Goal: Task Accomplishment & Management: Use online tool/utility

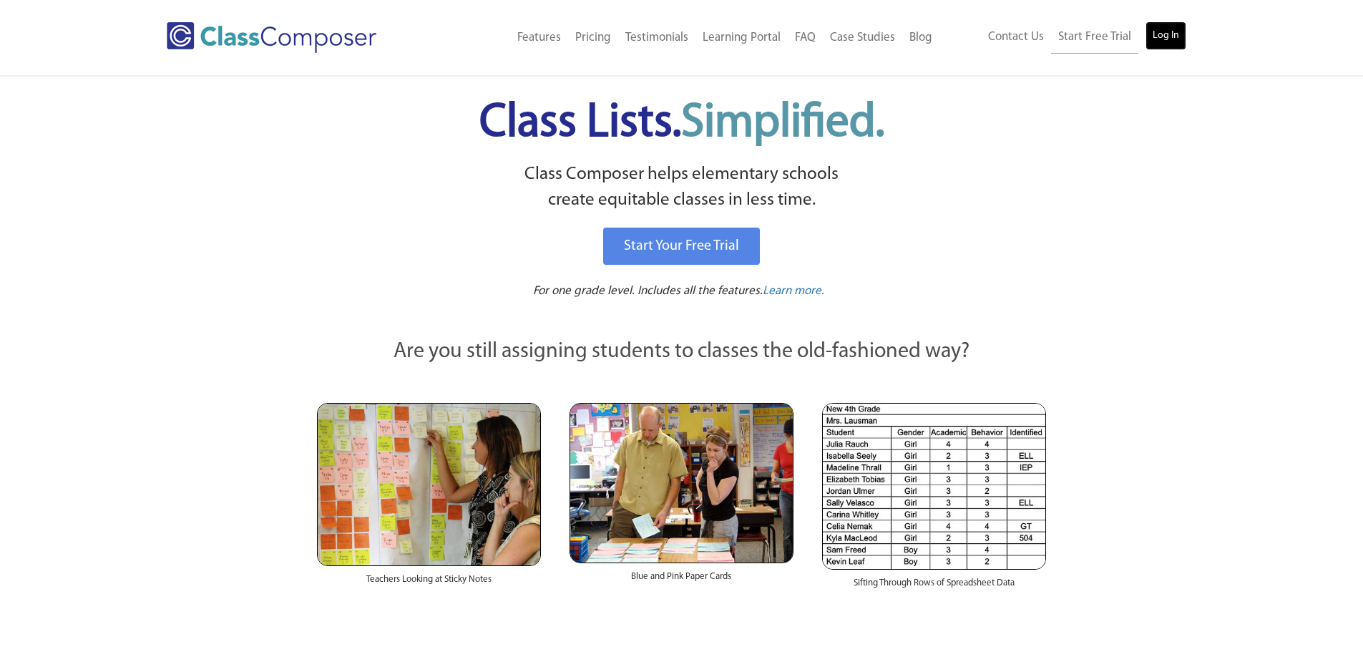
click at [1167, 36] on link "Log In" at bounding box center [1165, 35] width 41 height 29
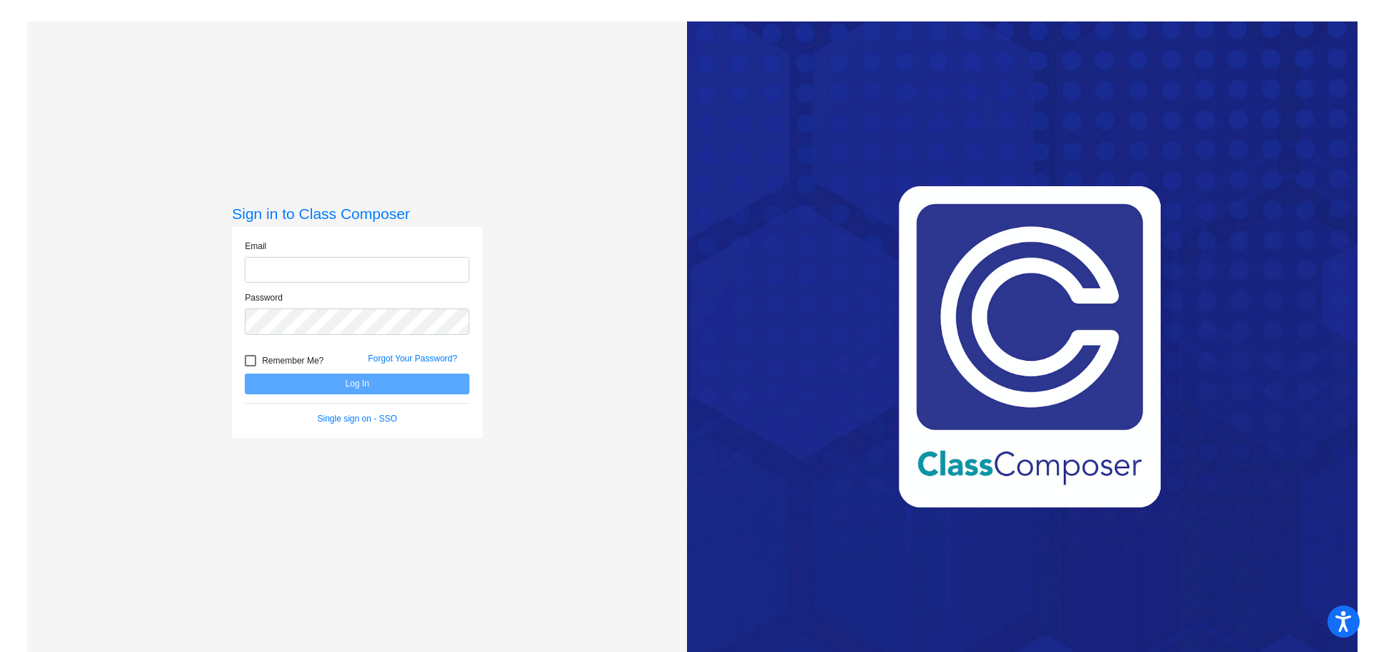
type input "[PERSON_NAME][EMAIL_ADDRESS][PERSON_NAME][PERSON_NAME][DOMAIN_NAME]"
click at [350, 381] on button "Log In" at bounding box center [357, 383] width 225 height 21
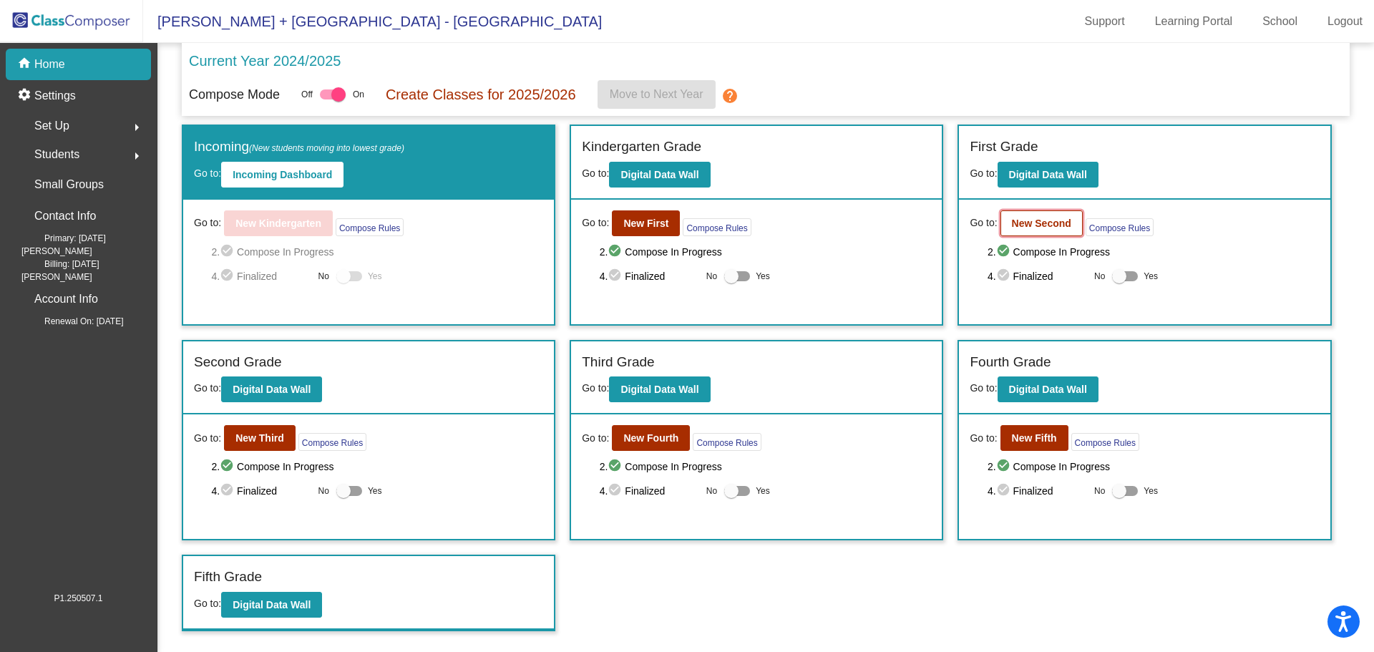
click at [1049, 228] on button "New Second" at bounding box center [1041, 223] width 82 height 26
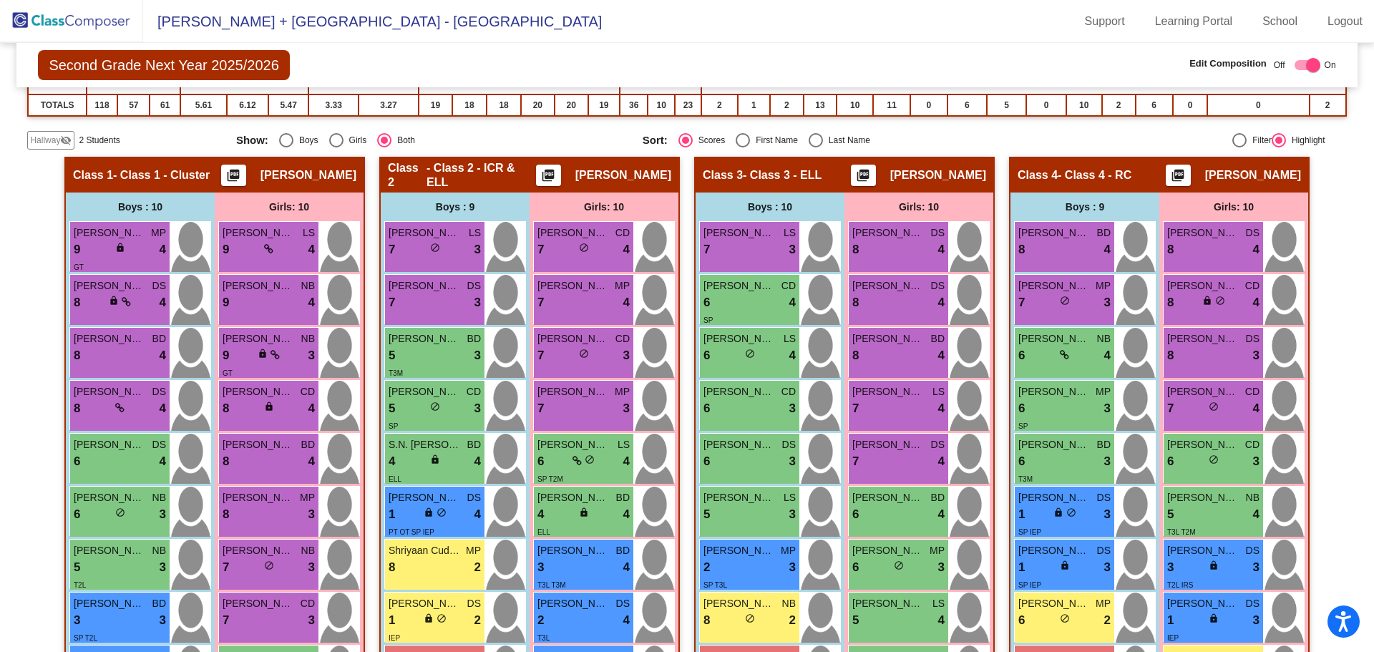
scroll to position [358, 0]
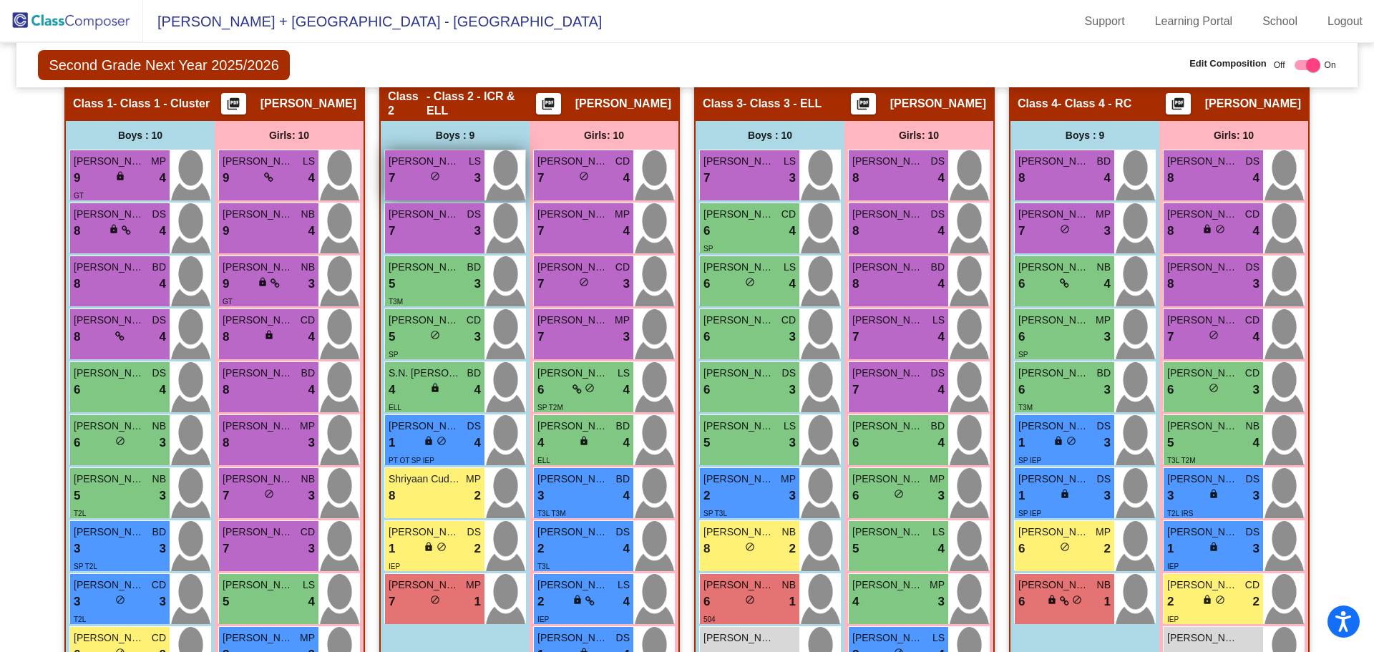
click at [408, 160] on span "Patrick Vitale" at bounding box center [424, 161] width 72 height 15
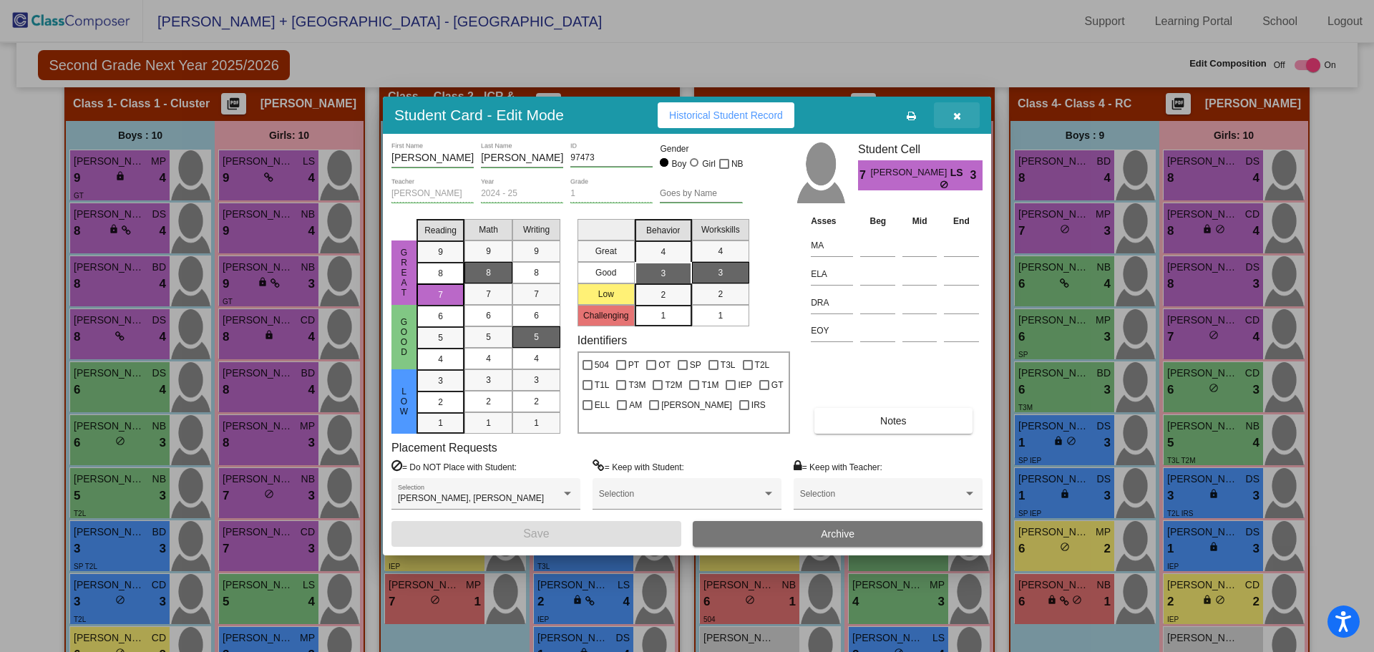
click at [957, 114] on icon "button" at bounding box center [957, 116] width 8 height 10
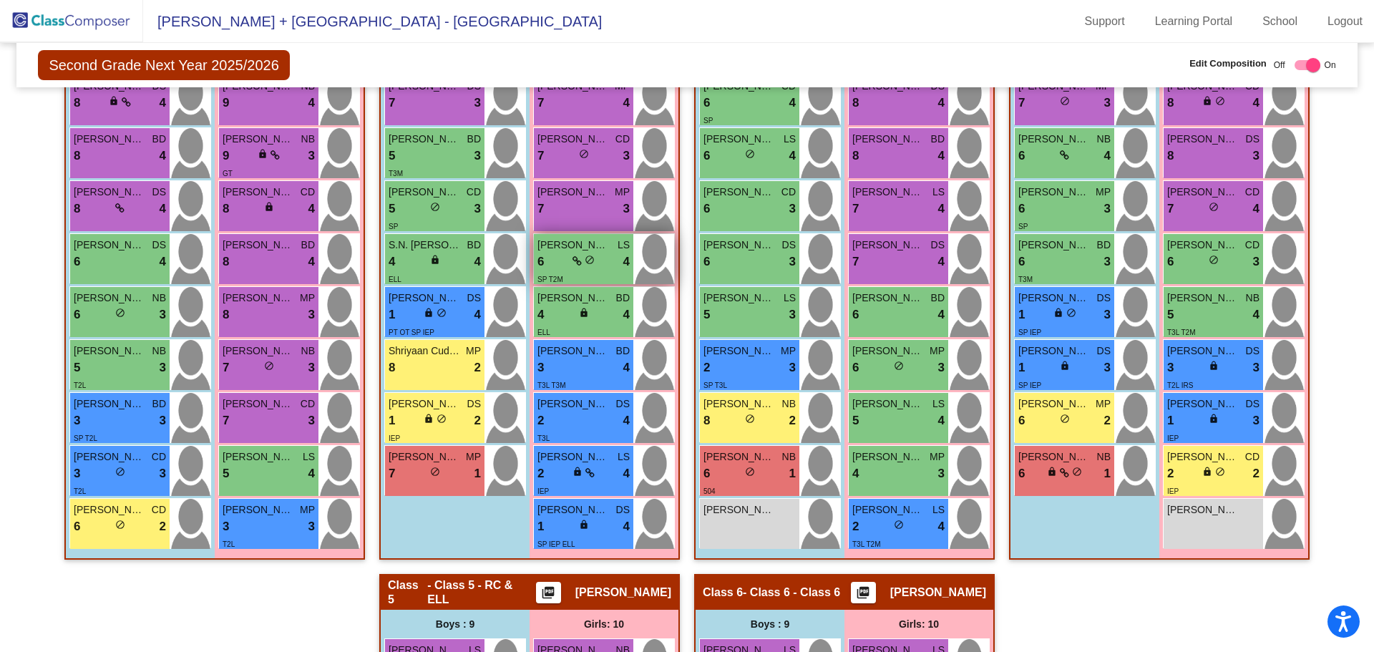
scroll to position [286, 0]
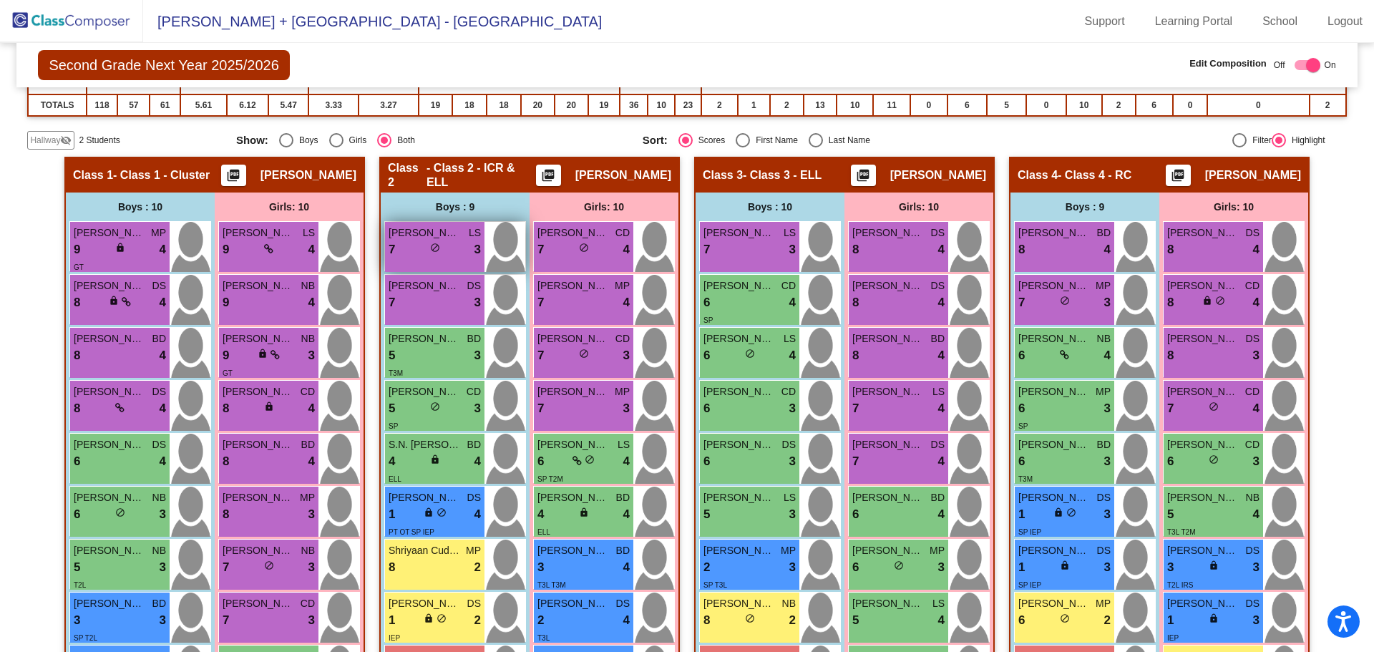
click at [393, 243] on div "7 lock do_not_disturb_alt 3" at bounding box center [434, 249] width 92 height 19
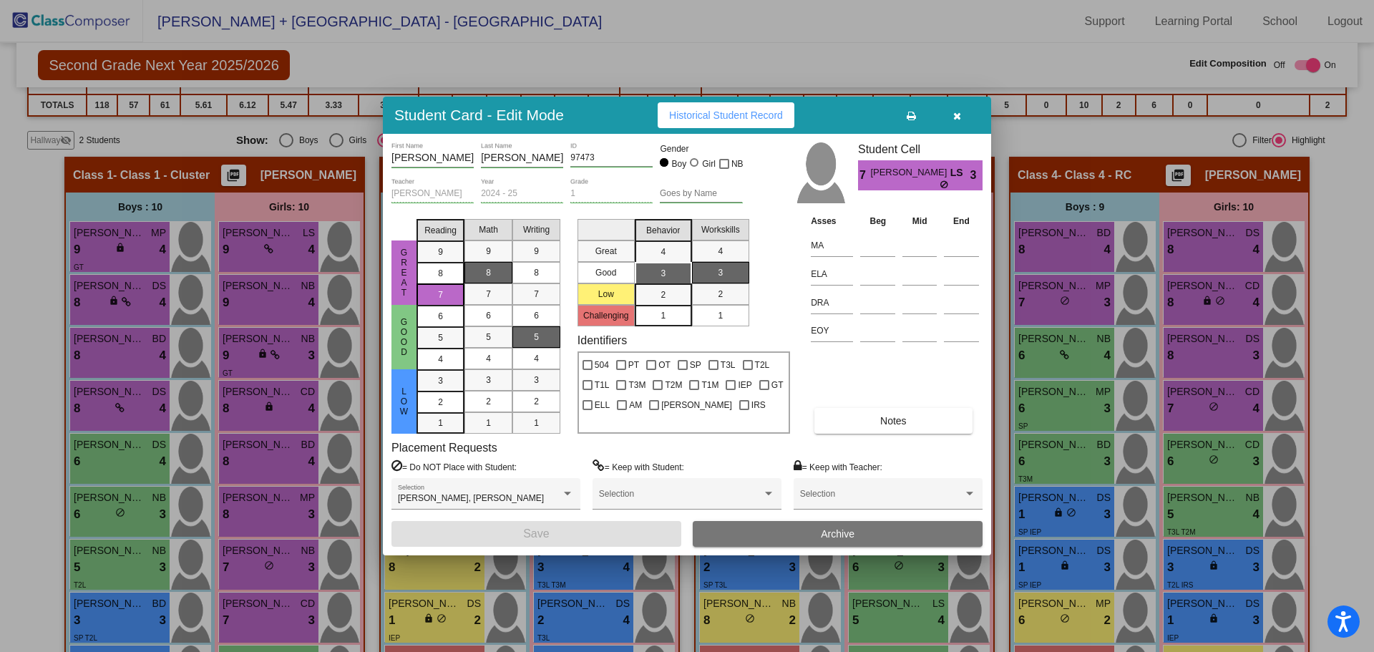
click at [951, 120] on button "button" at bounding box center [957, 115] width 46 height 26
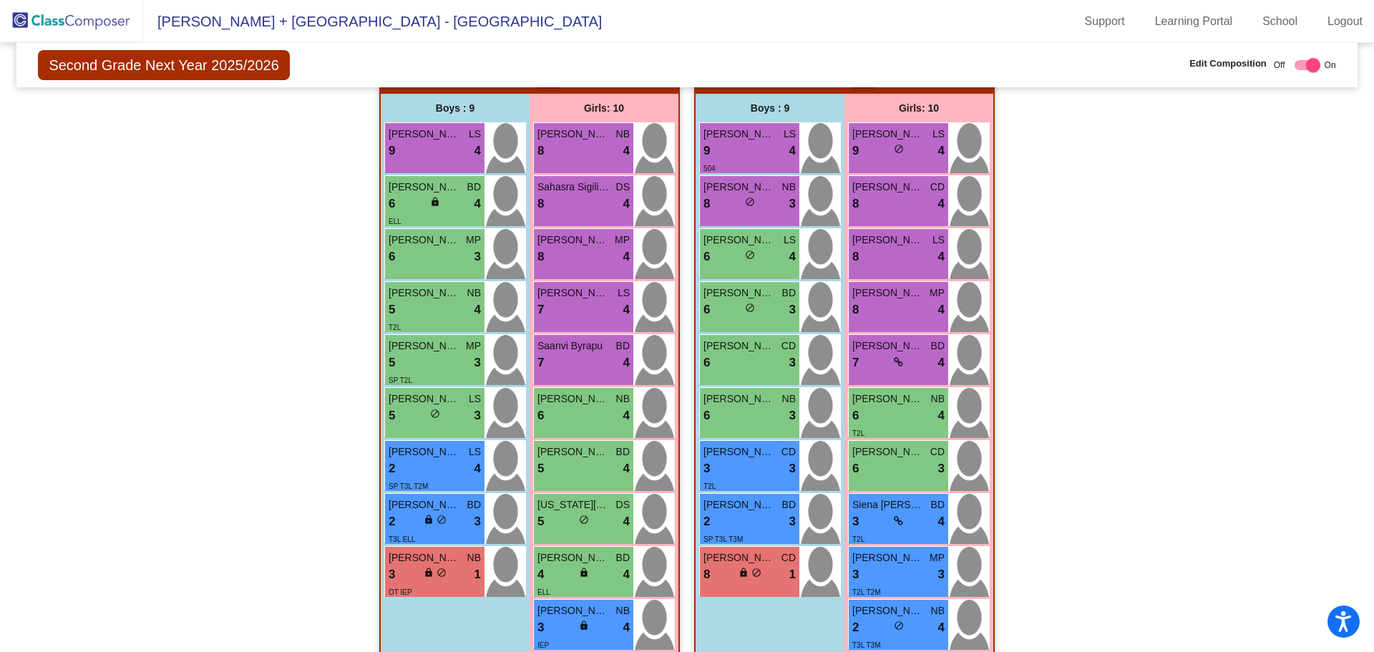
scroll to position [1024, 0]
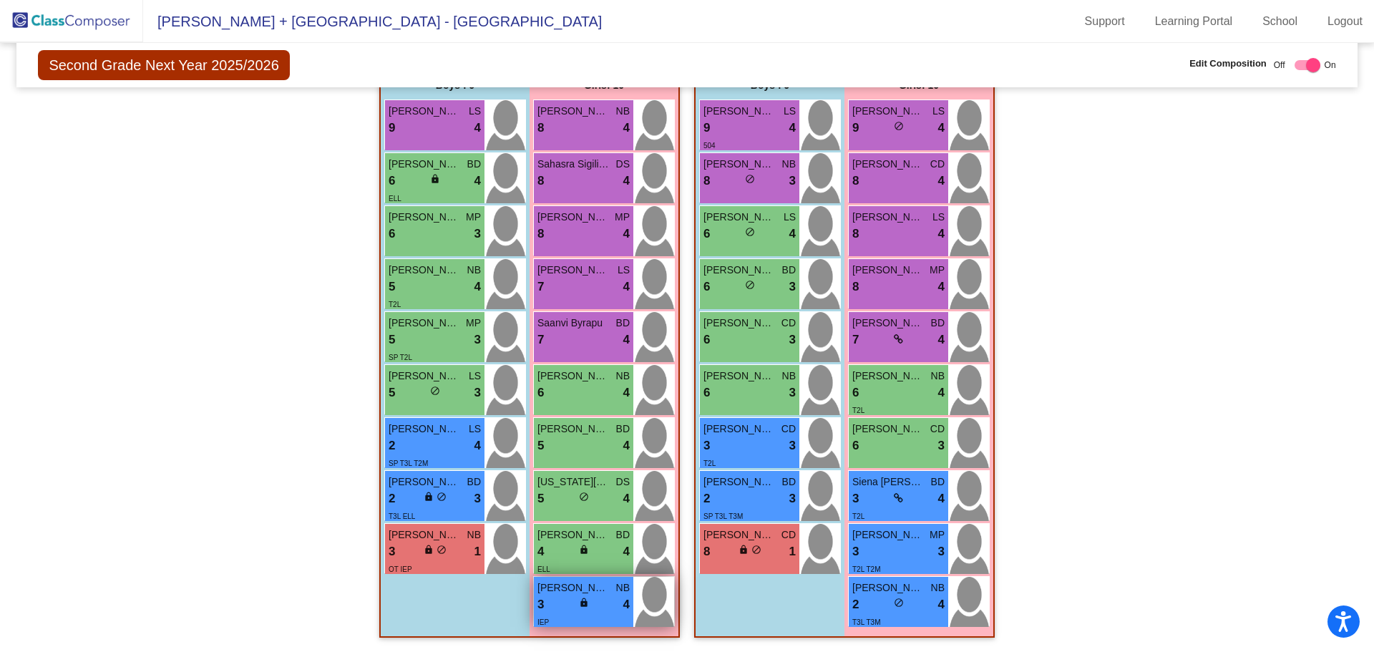
click at [579, 594] on span "Hanna Far" at bounding box center [573, 587] width 72 height 15
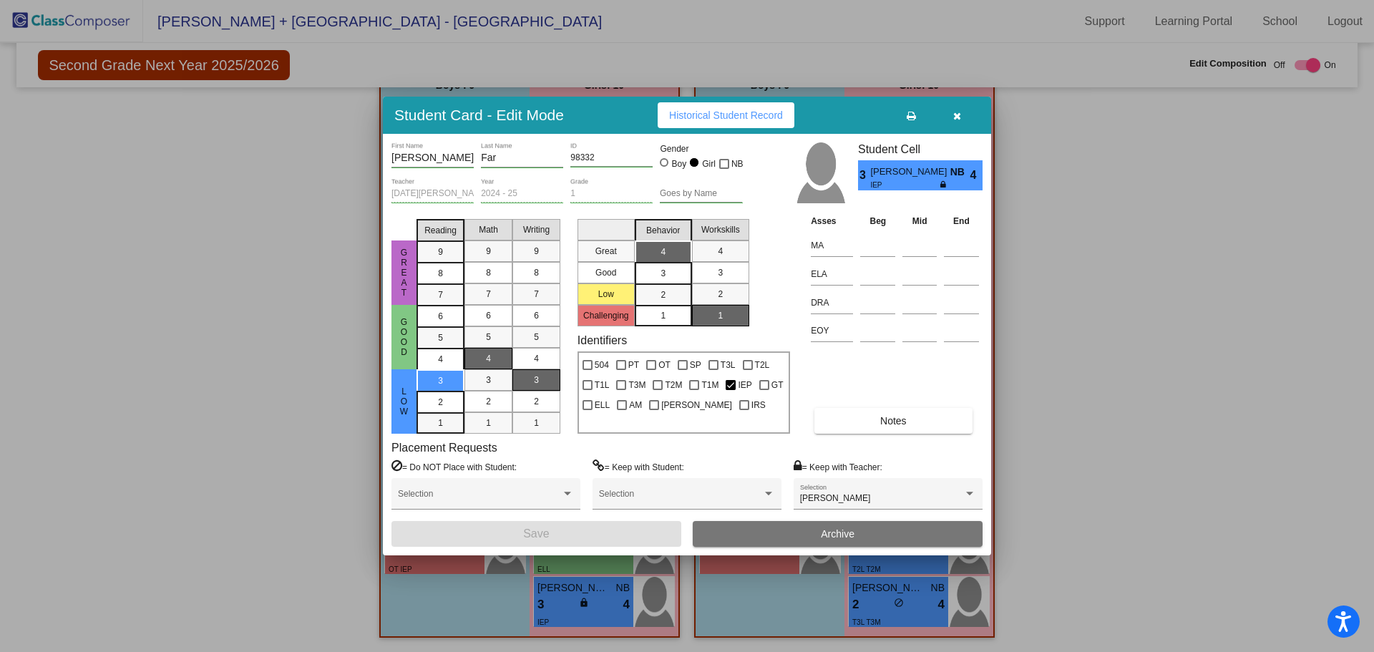
click at [954, 114] on icon "button" at bounding box center [957, 116] width 8 height 10
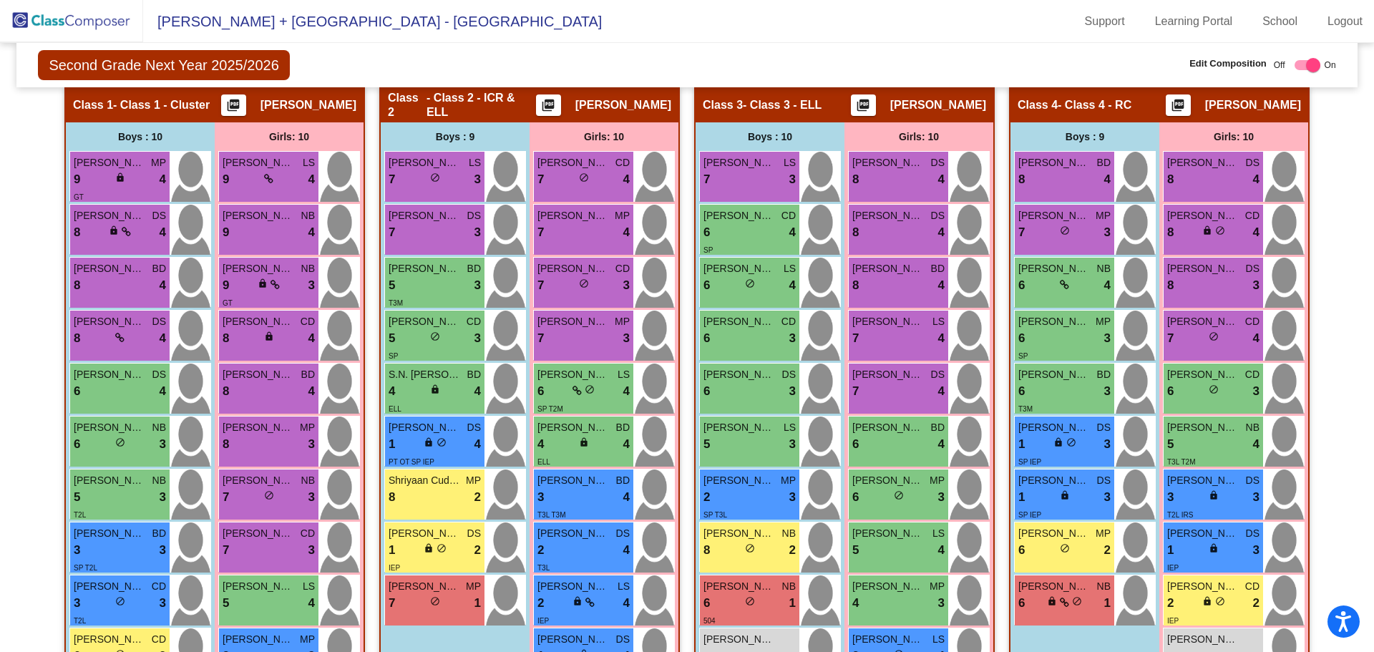
scroll to position [381, 0]
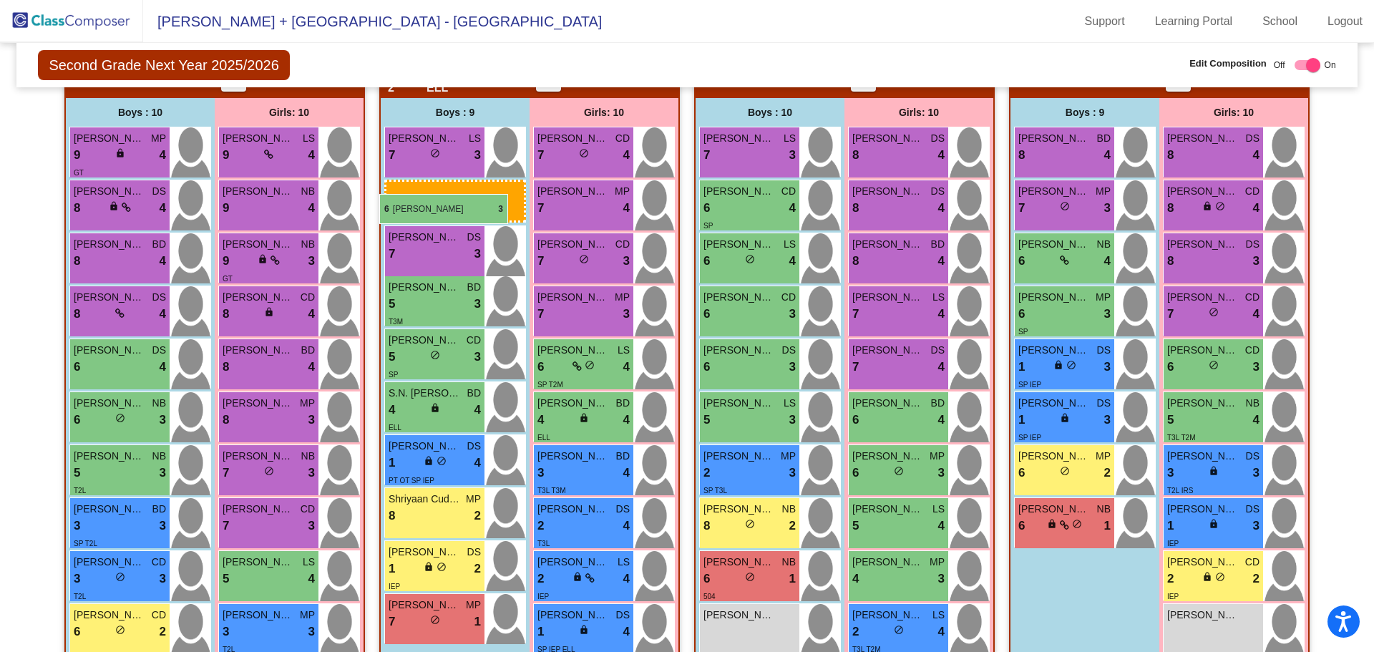
drag, startPoint x: 1070, startPoint y: 366, endPoint x: 379, endPoint y: 194, distance: 712.1
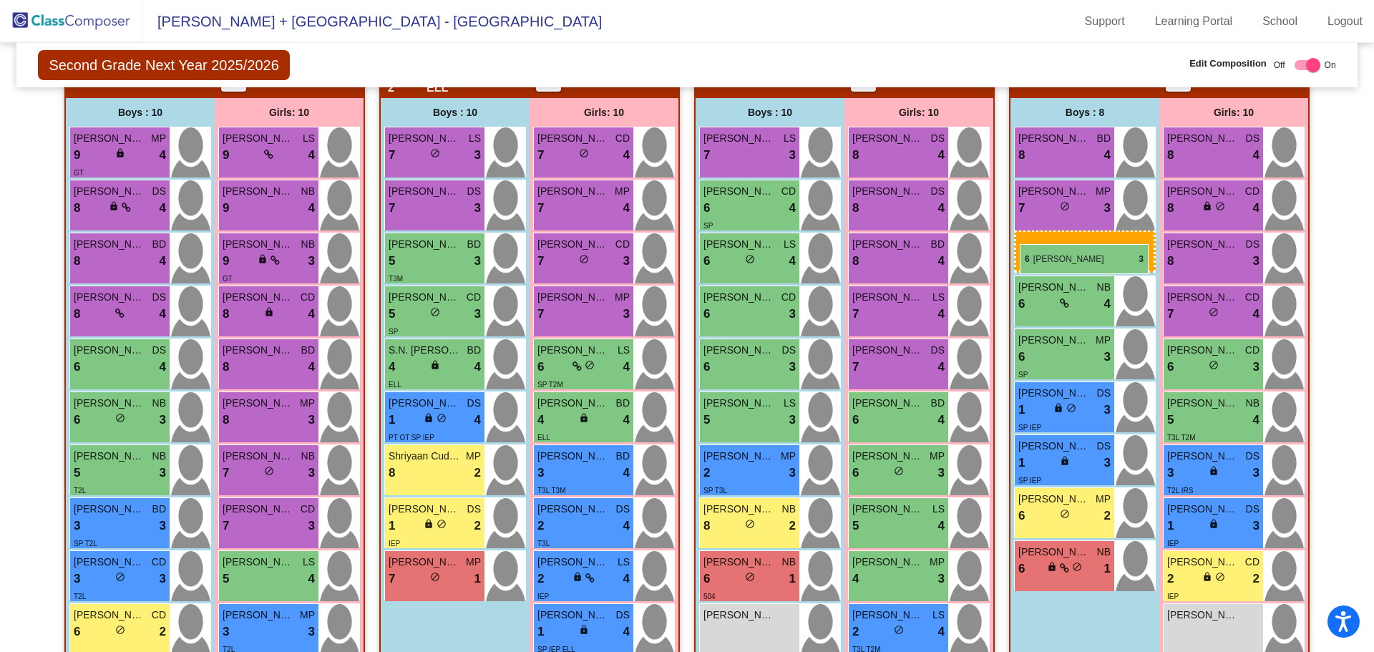
drag, startPoint x: 389, startPoint y: 257, endPoint x: 1019, endPoint y: 244, distance: 630.4
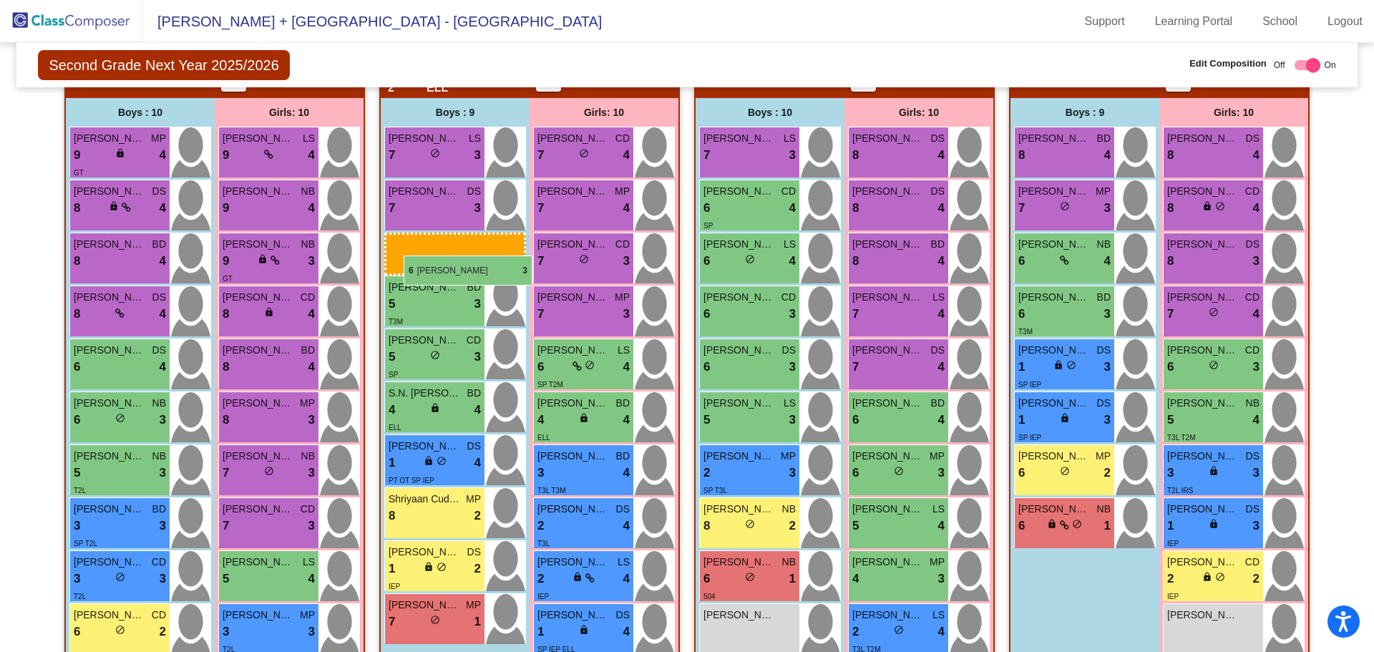
drag, startPoint x: 1052, startPoint y: 308, endPoint x: 403, endPoint y: 255, distance: 651.0
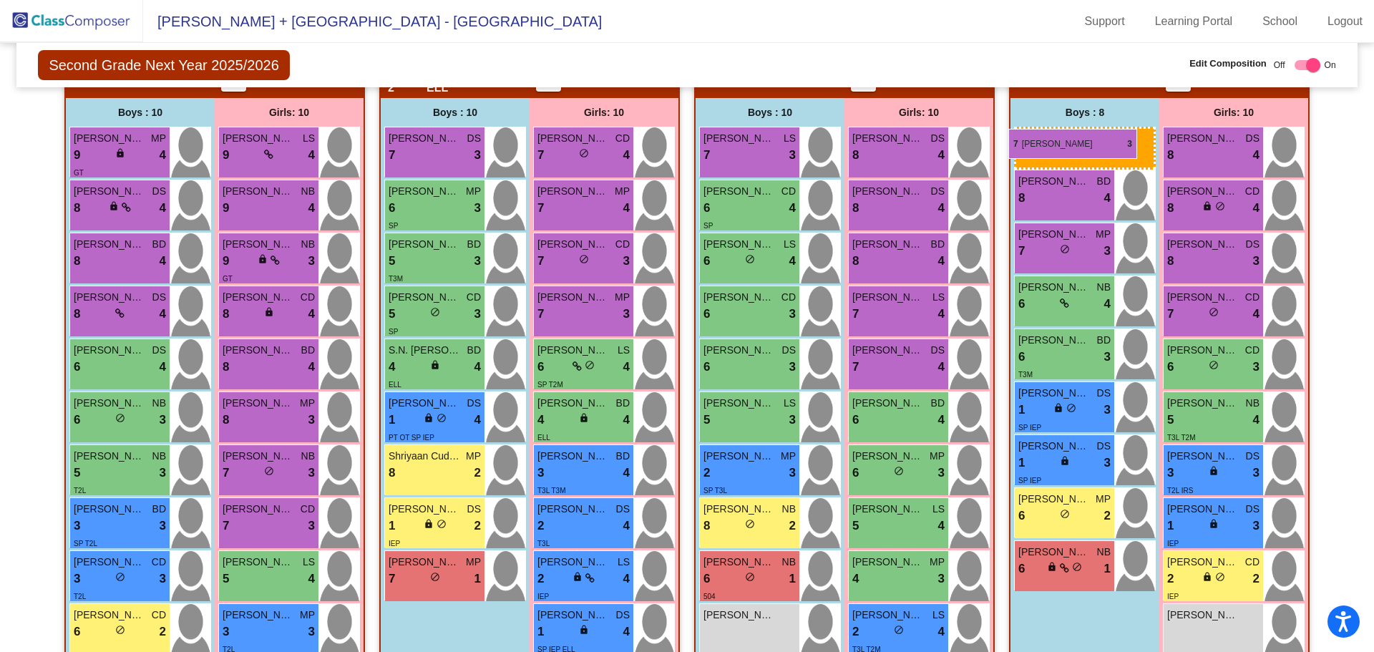
drag, startPoint x: 407, startPoint y: 148, endPoint x: 1008, endPoint y: 129, distance: 601.2
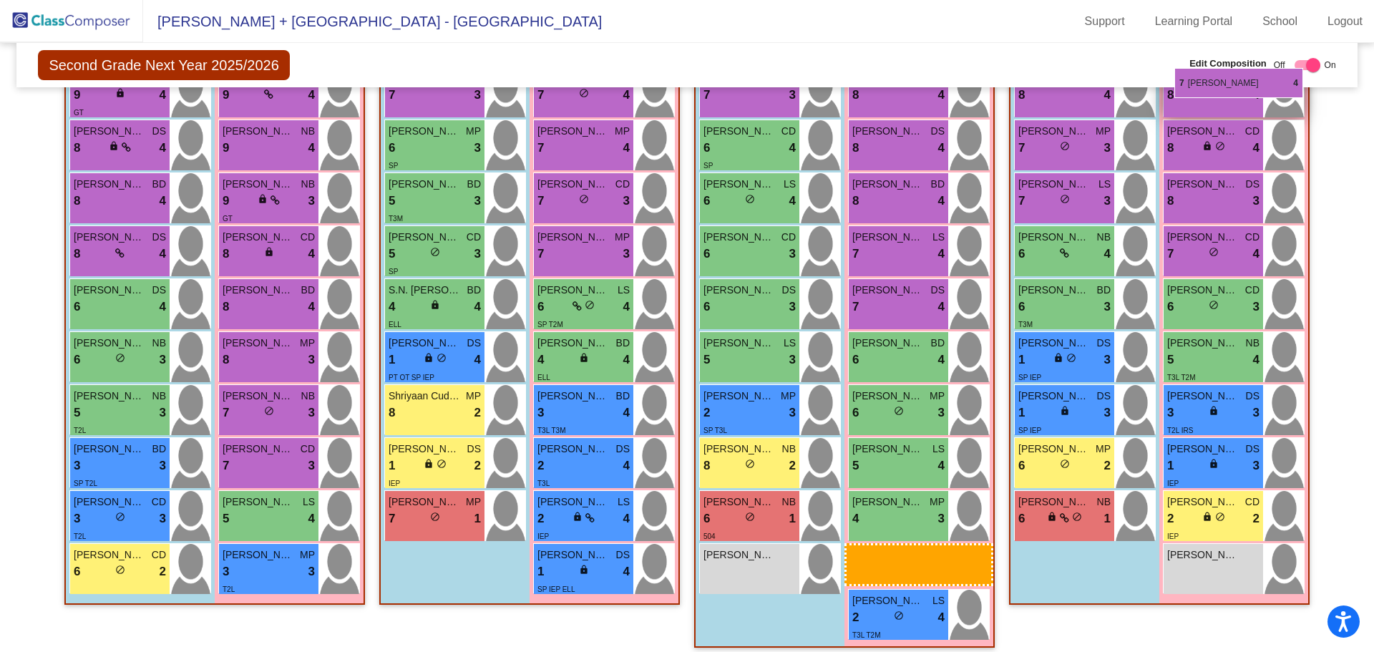
scroll to position [441, 0]
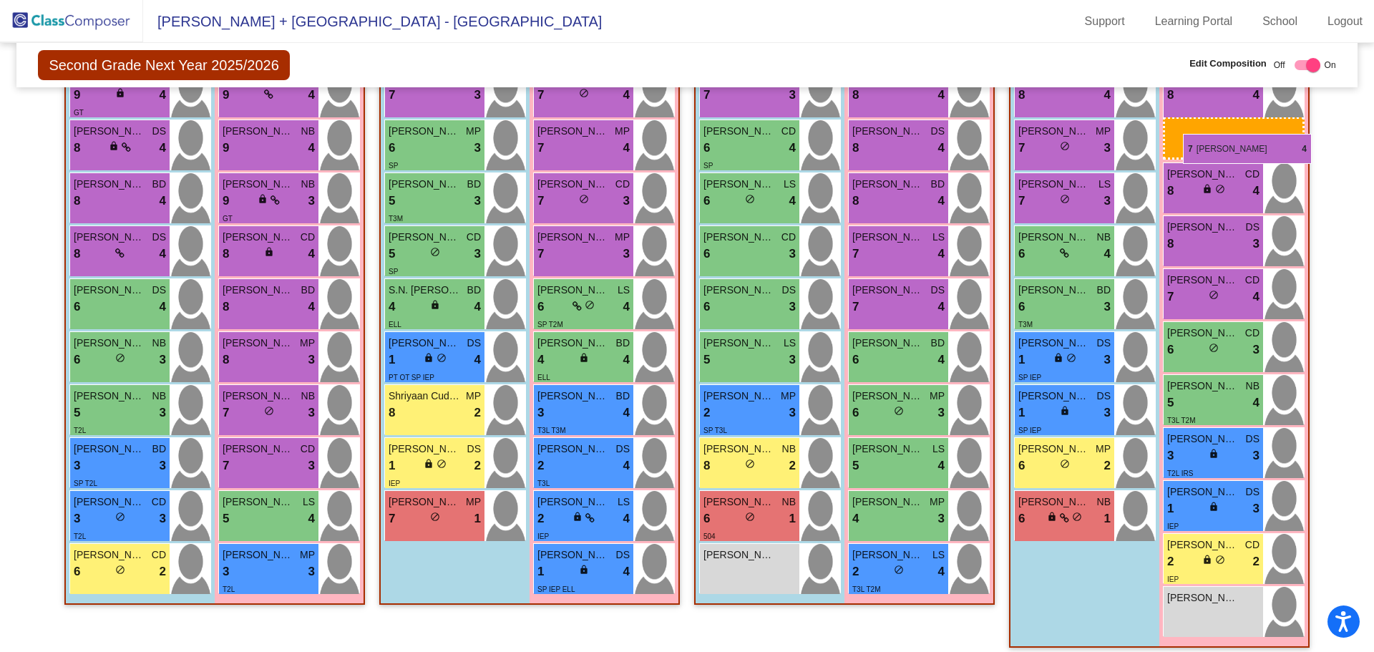
drag, startPoint x: 582, startPoint y: 506, endPoint x: 1183, endPoint y: 134, distance: 706.7
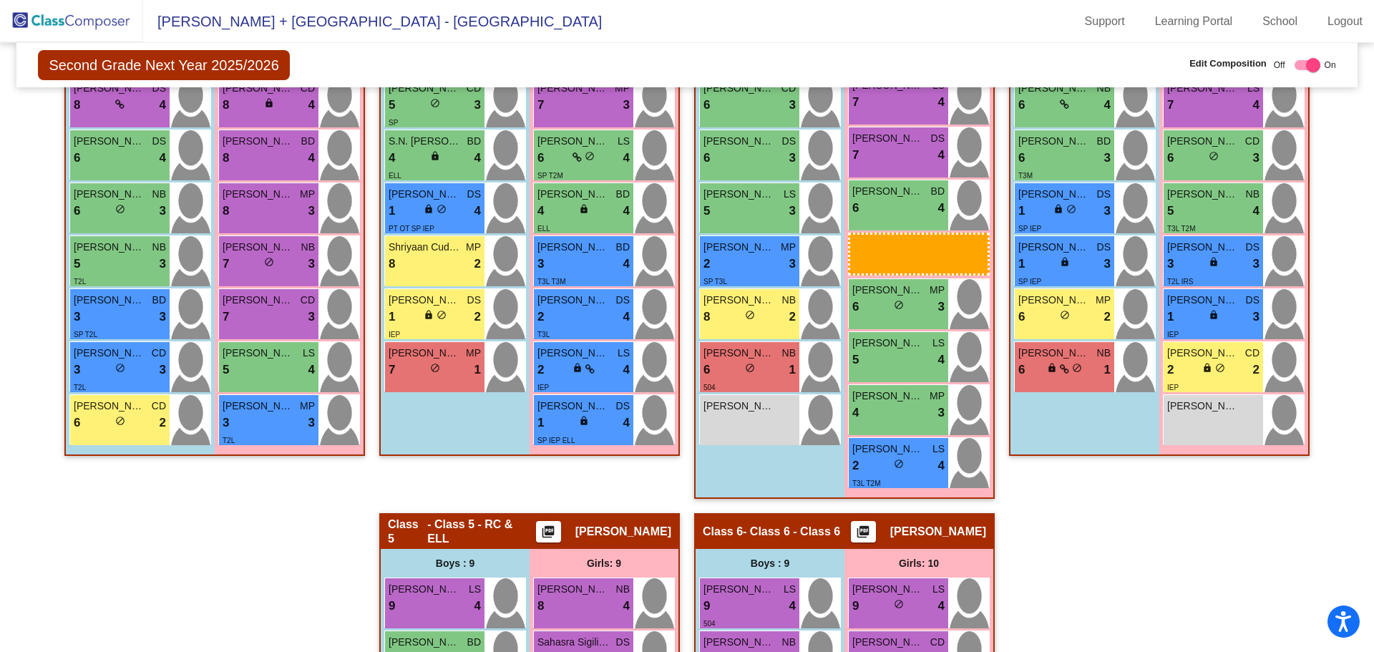
scroll to position [621, 0]
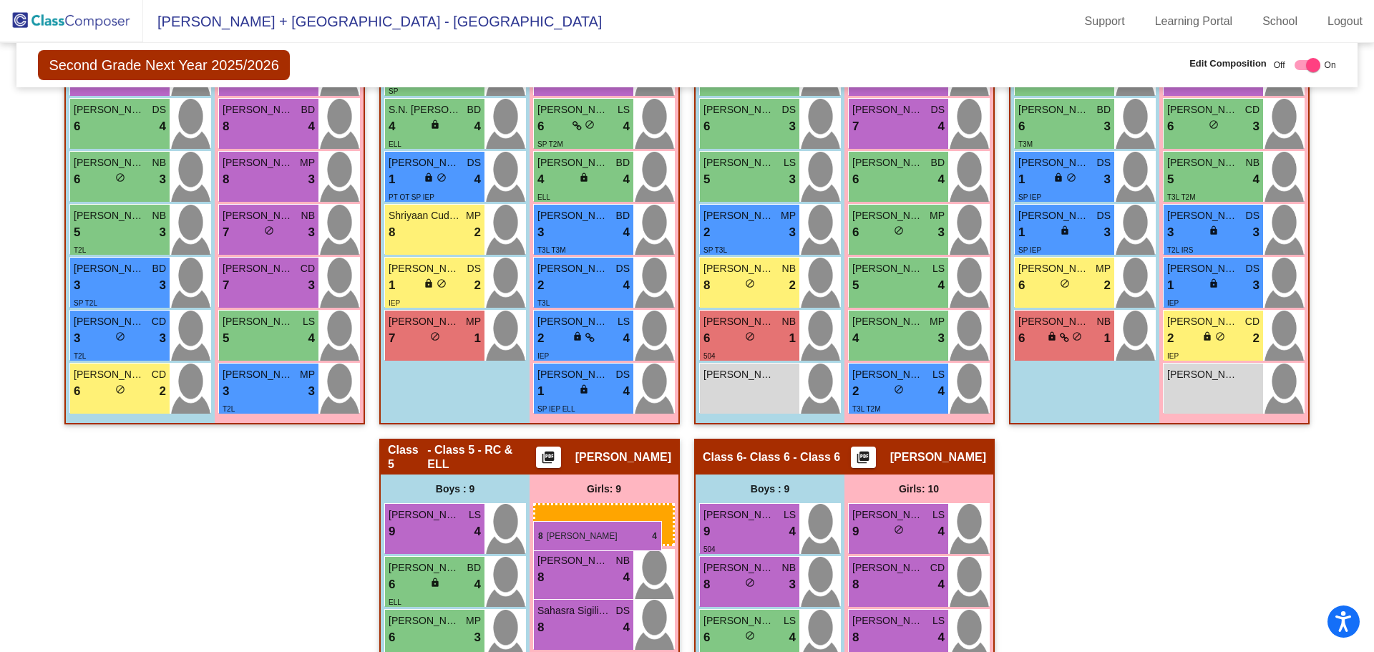
drag, startPoint x: 1210, startPoint y: 157, endPoint x: 533, endPoint y: 521, distance: 768.5
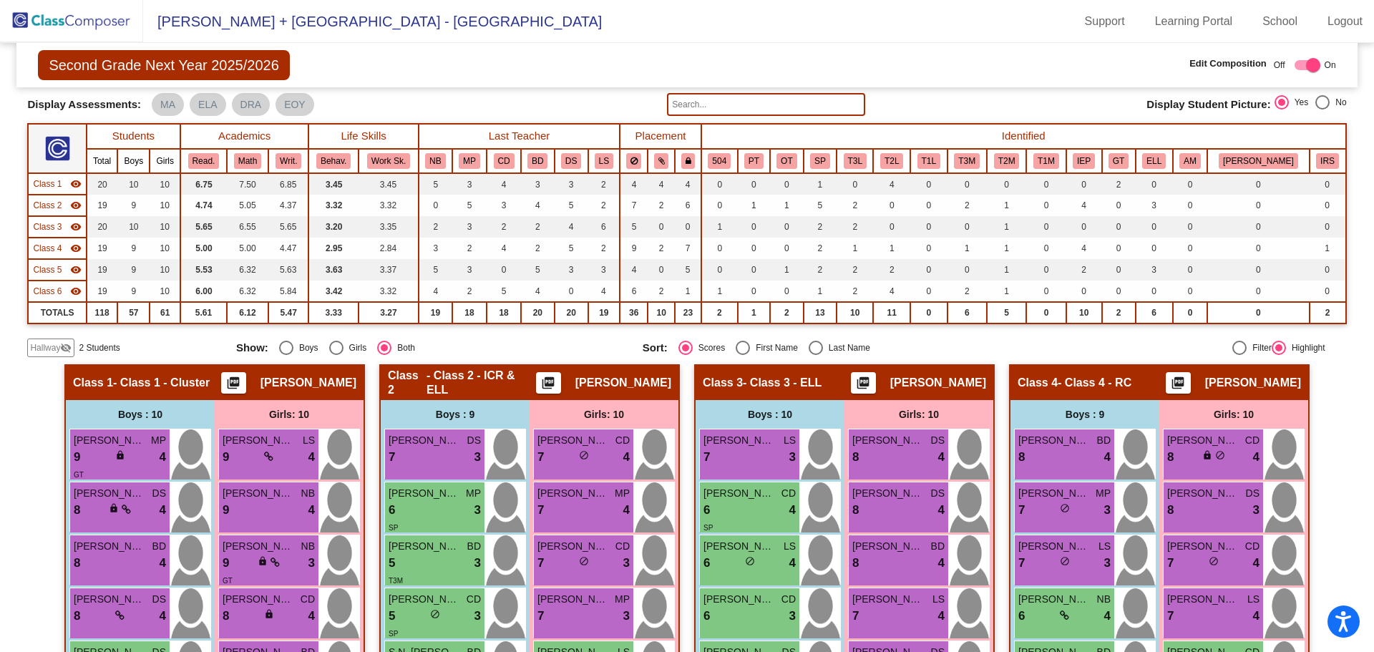
scroll to position [0, 0]
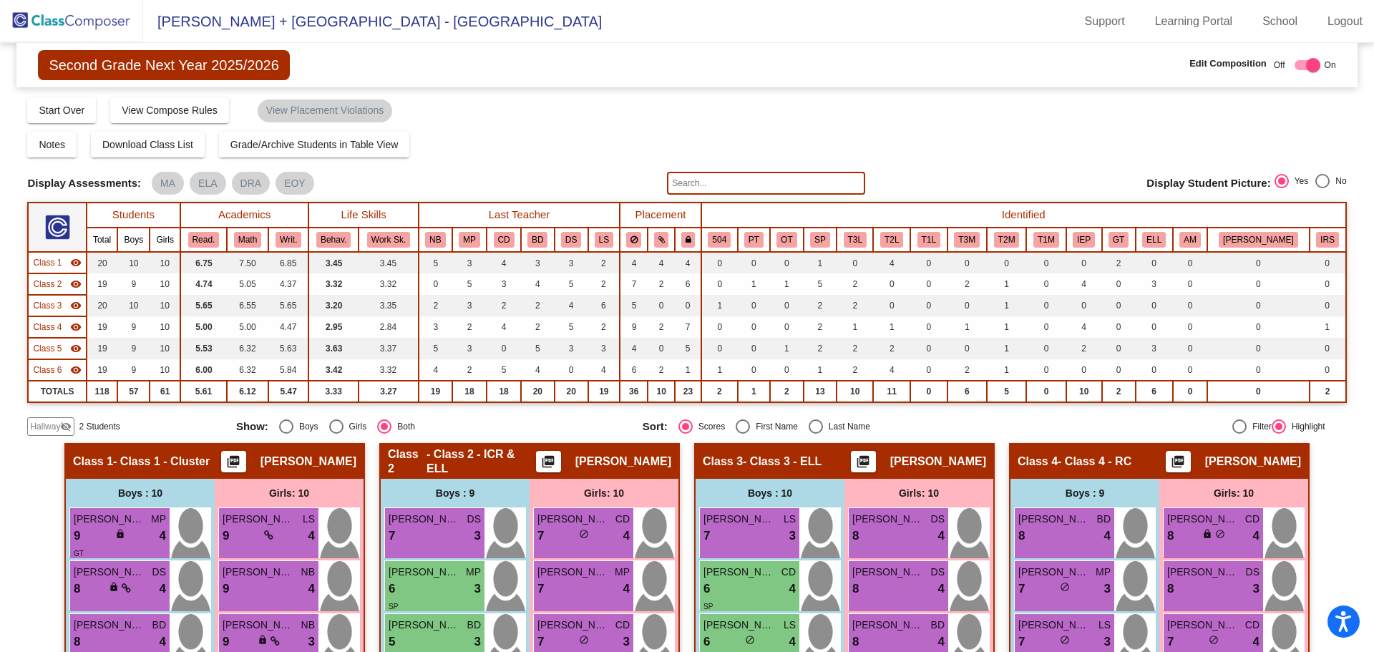
click at [82, 29] on img at bounding box center [71, 21] width 143 height 42
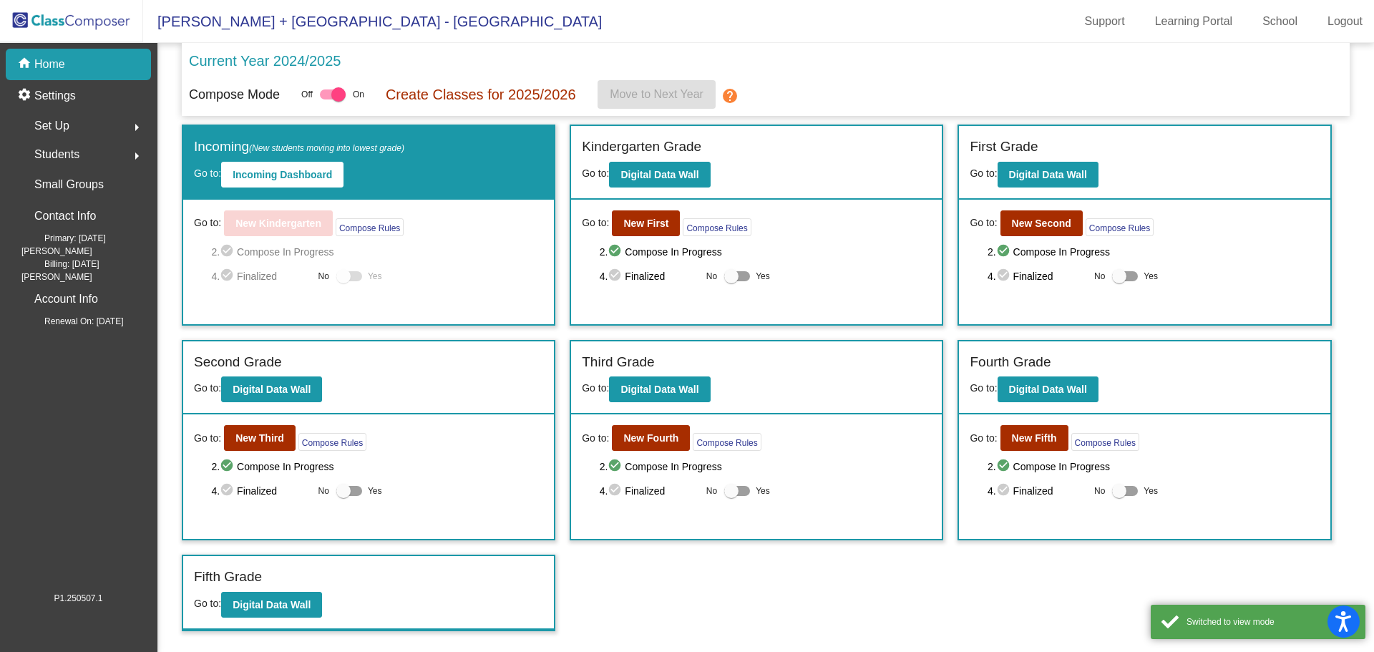
click at [666, 29] on mat-toolbar "Barclay Brook + Brookside - Magdalena Support Learning Portal School Logout" at bounding box center [687, 21] width 1374 height 43
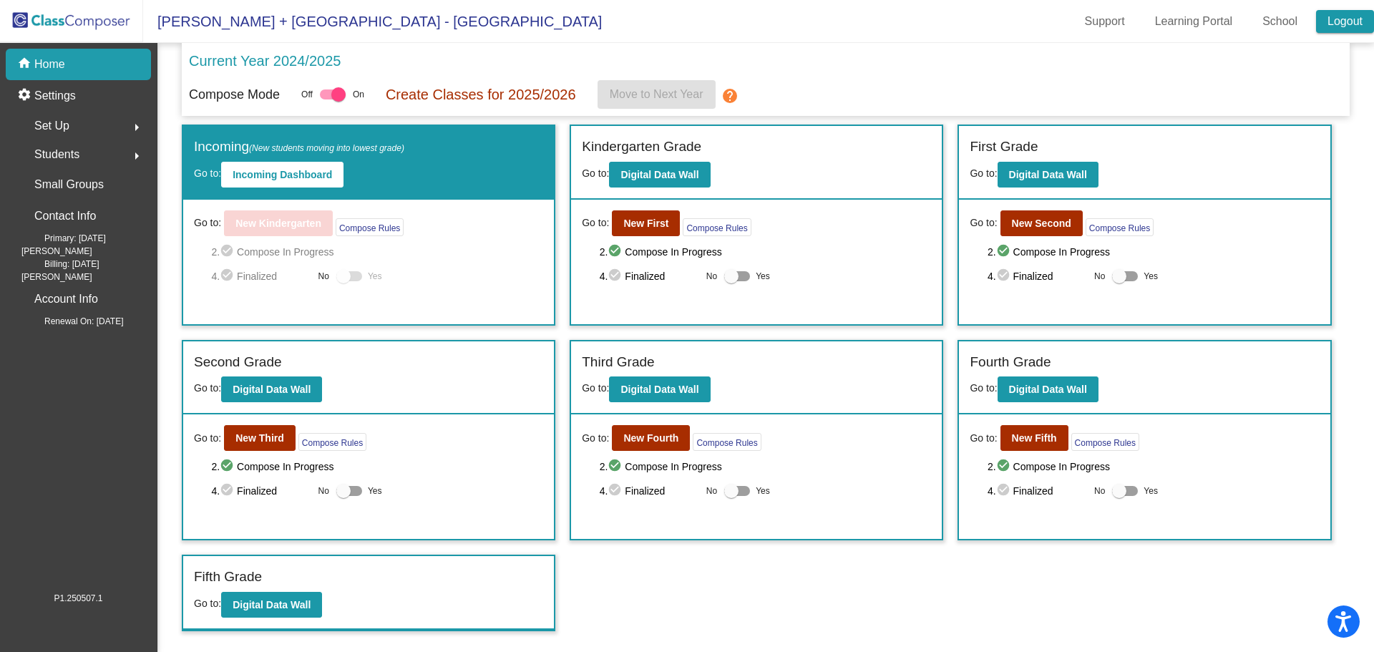
click at [1328, 26] on link "Logout" at bounding box center [1345, 21] width 58 height 23
